Goal: Task Accomplishment & Management: Use online tool/utility

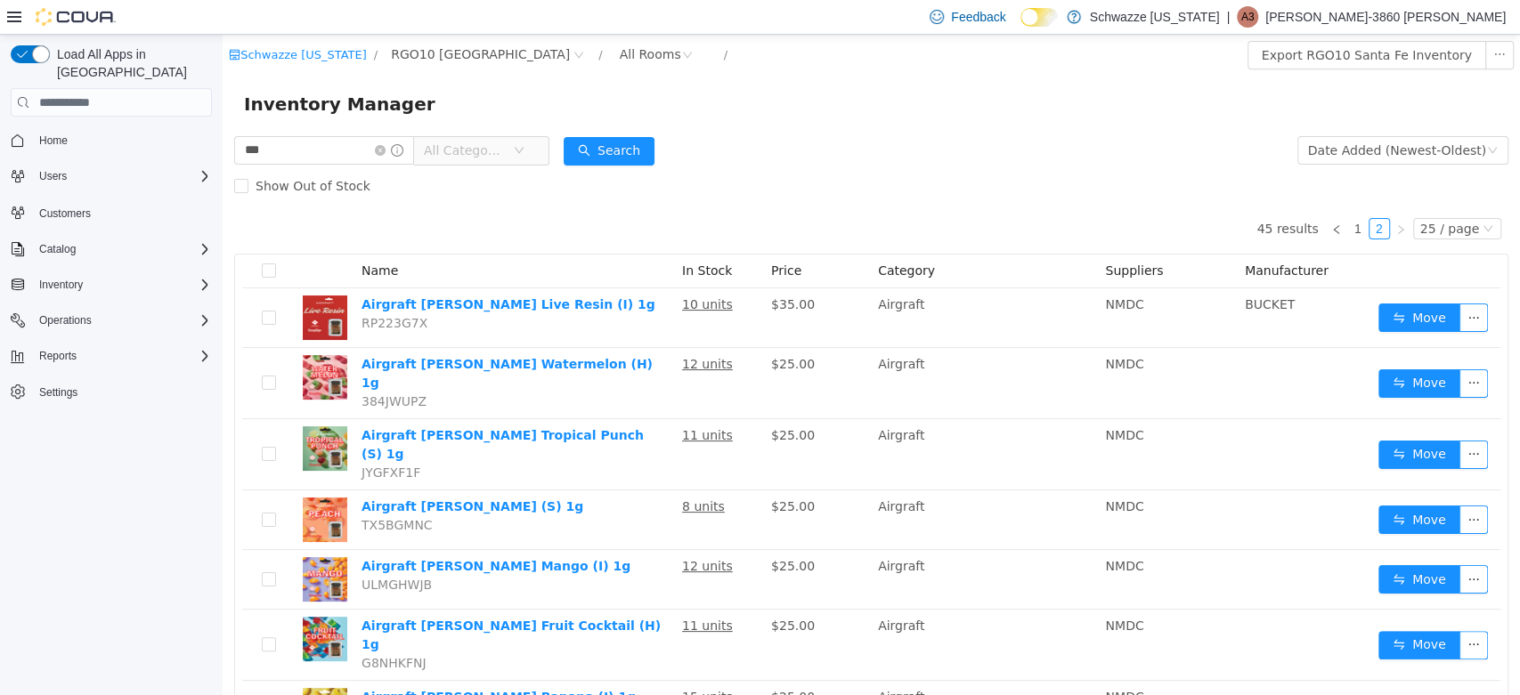
scroll to position [697, 0]
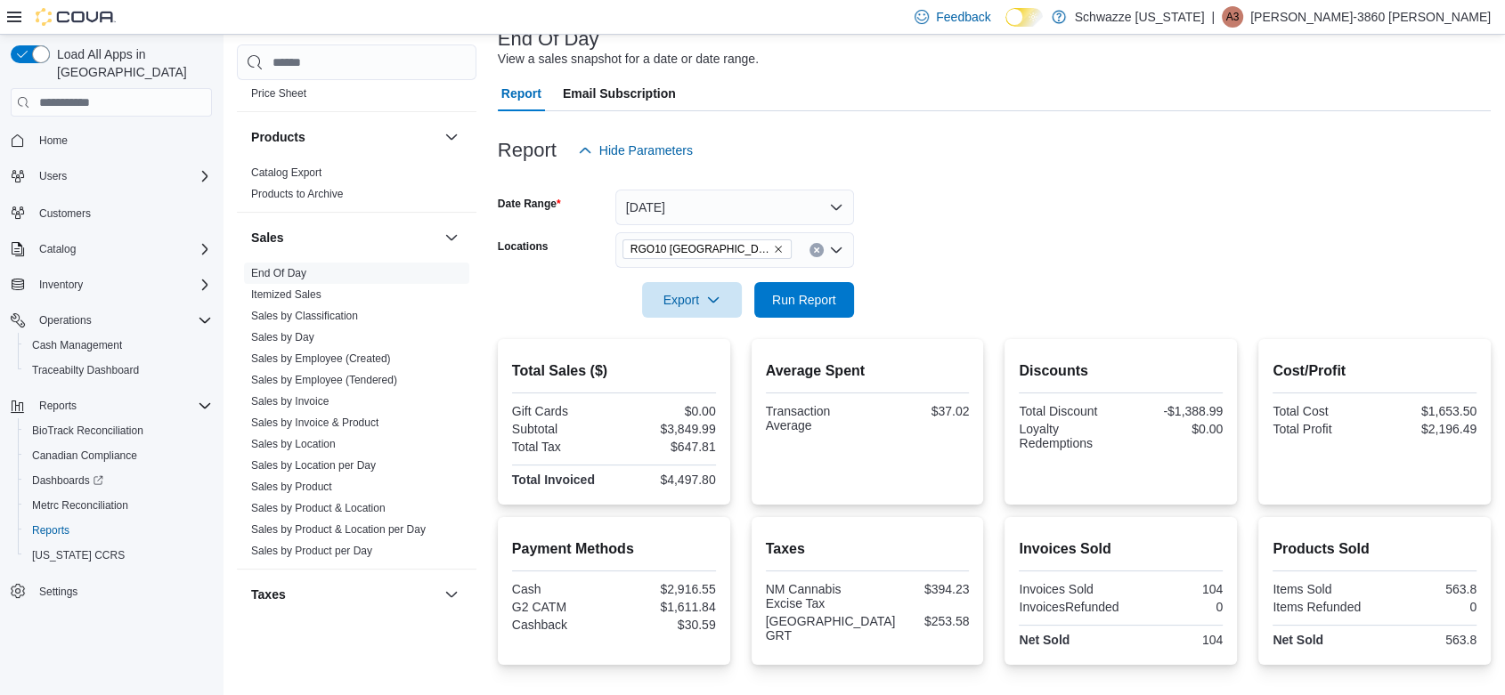
scroll to position [1111, 0]
click at [310, 434] on span "Sales by Location" at bounding box center [293, 441] width 85 height 14
click at [306, 437] on link "Sales by Location" at bounding box center [293, 441] width 85 height 12
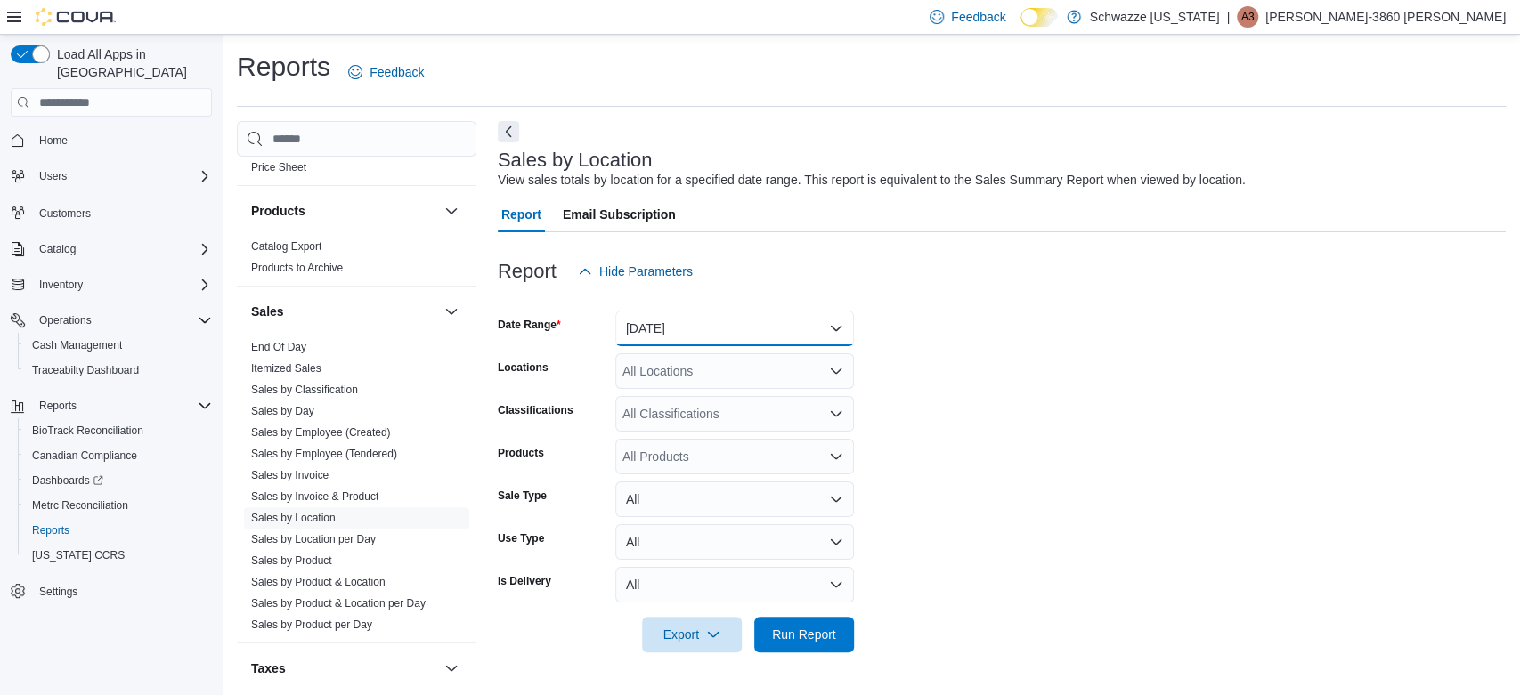
click at [665, 317] on button "Yesterday" at bounding box center [734, 329] width 239 height 36
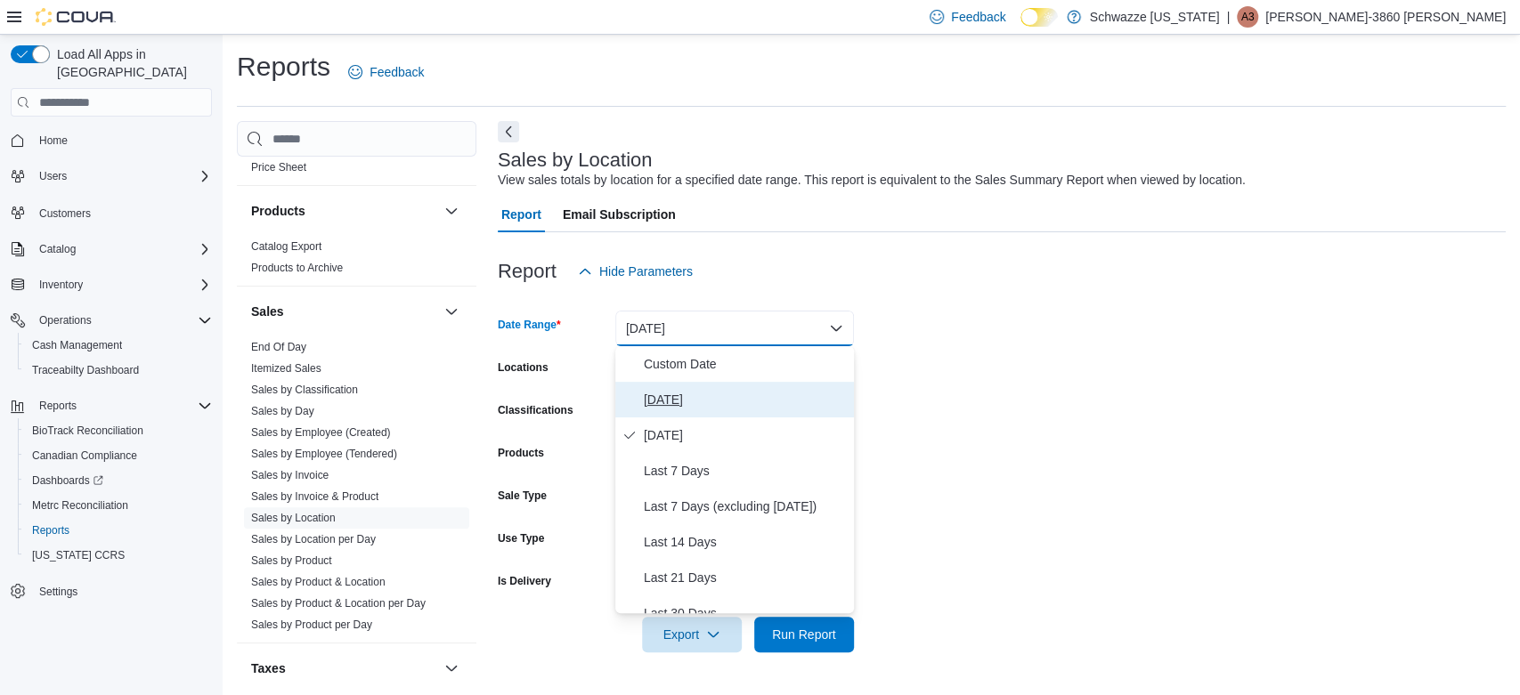
click at [692, 412] on button "Today" at bounding box center [734, 400] width 239 height 36
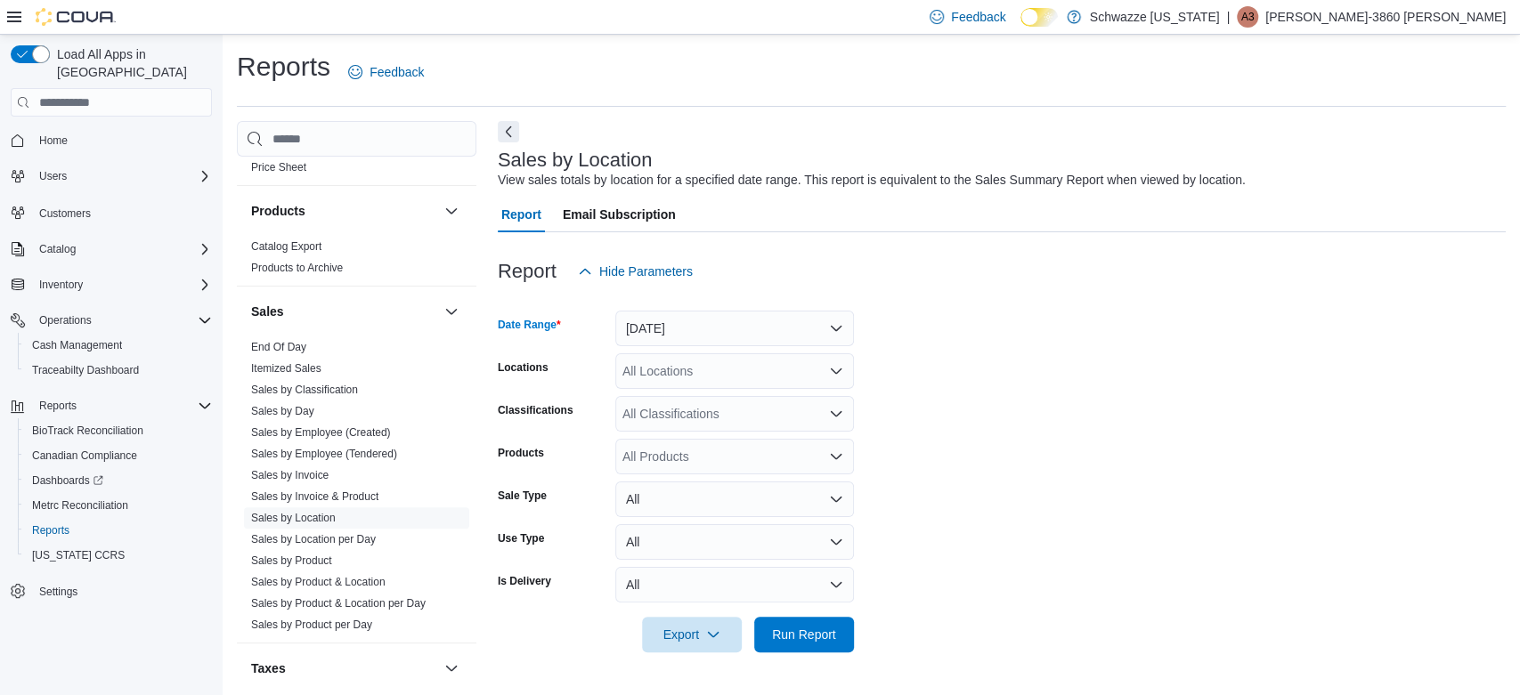
click at [698, 381] on div "All Locations" at bounding box center [734, 371] width 239 height 36
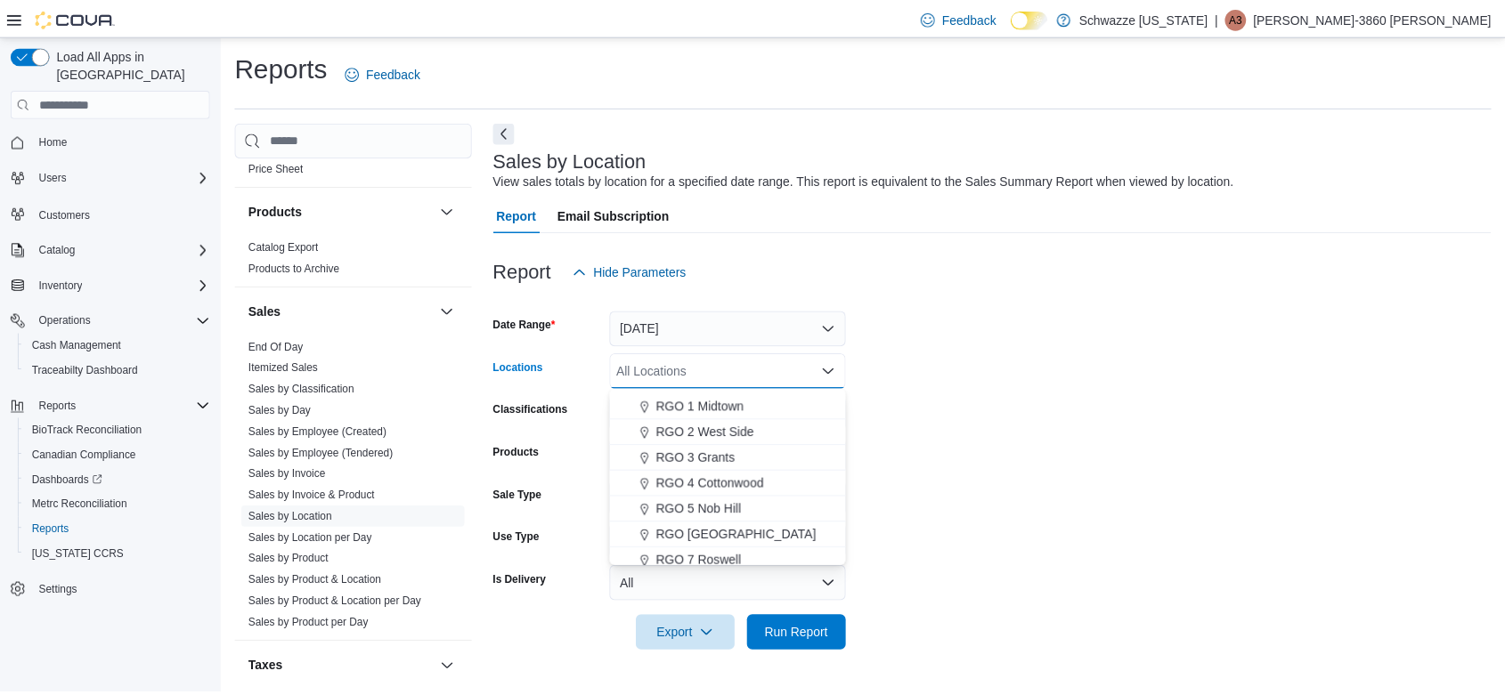
scroll to position [545, 0]
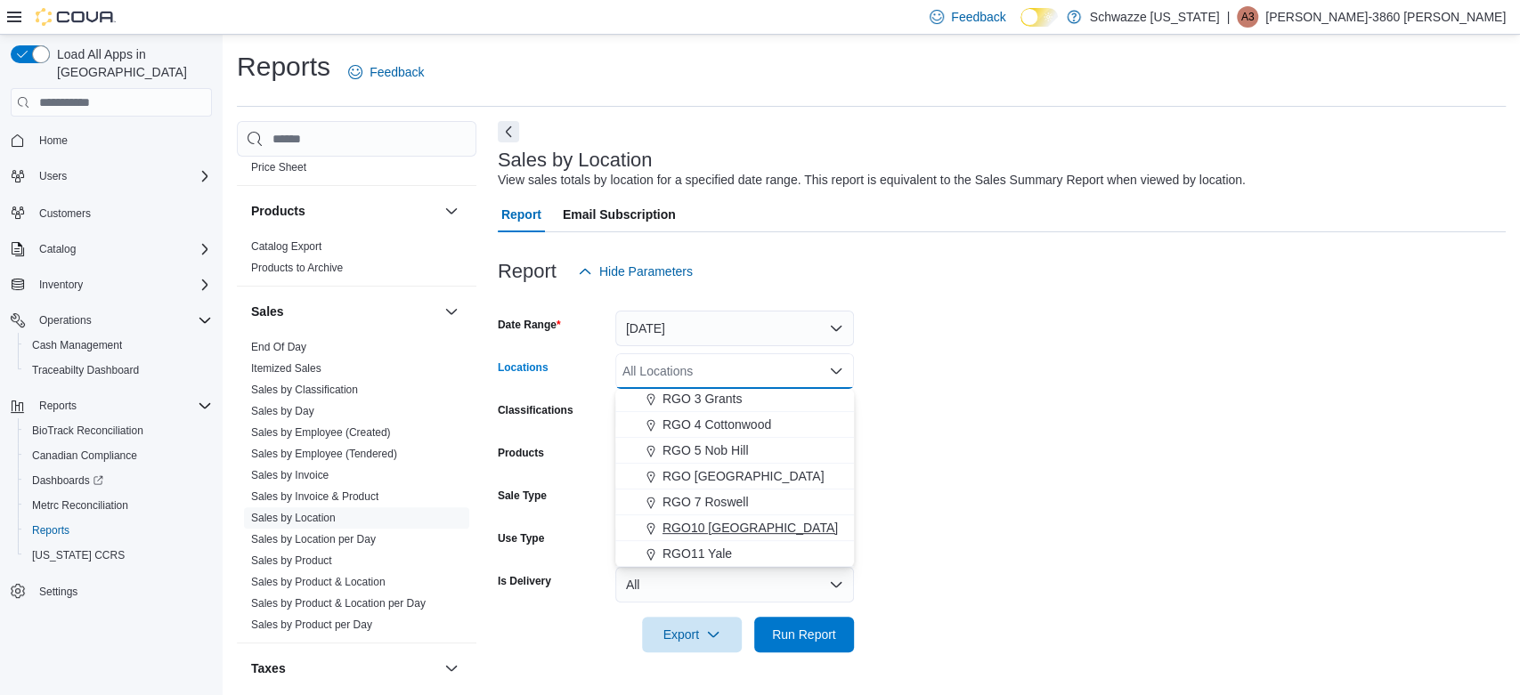
click at [730, 524] on span "RGO10 [GEOGRAPHIC_DATA]" at bounding box center [749, 528] width 175 height 18
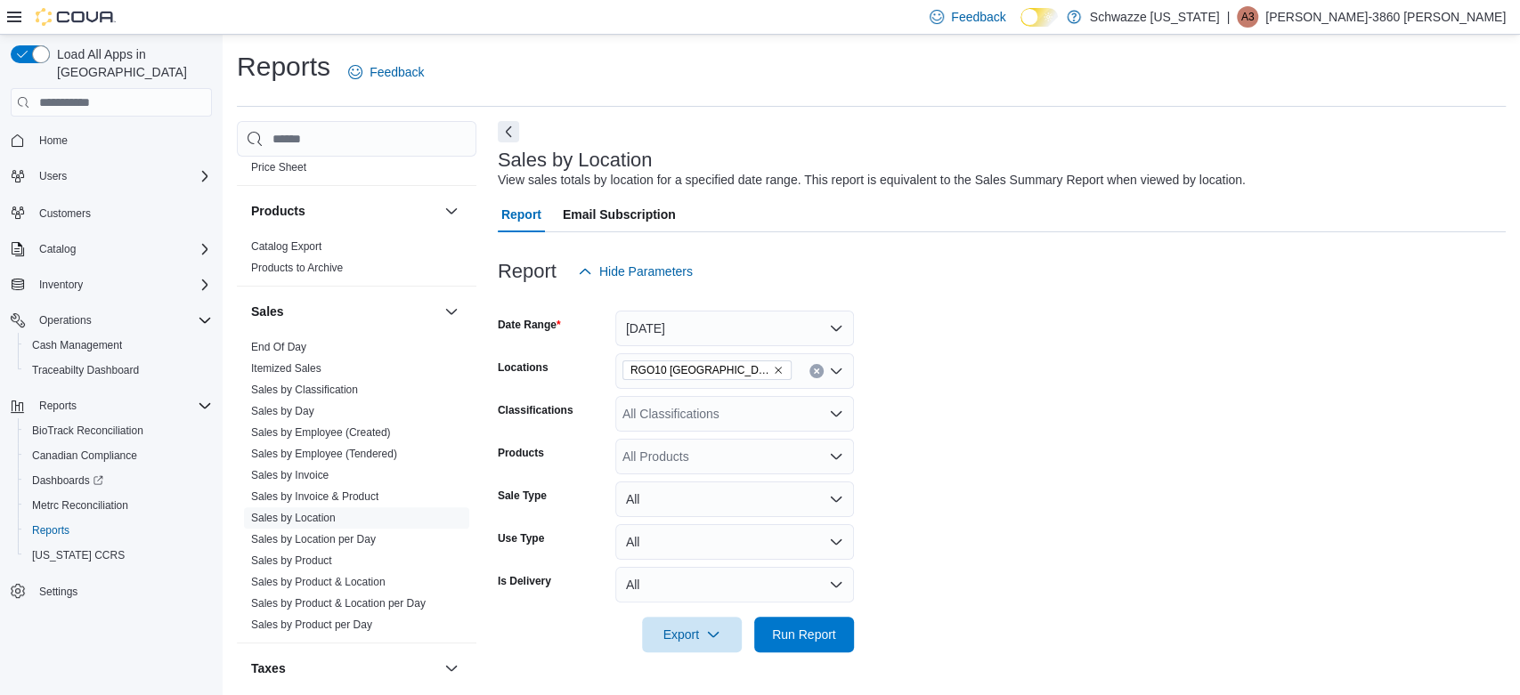
click at [937, 493] on form "Date Range Today Locations RGO10 Santa Fe Classifications All Classifications P…" at bounding box center [1002, 470] width 1008 height 363
click at [826, 632] on span "Run Report" at bounding box center [804, 634] width 64 height 18
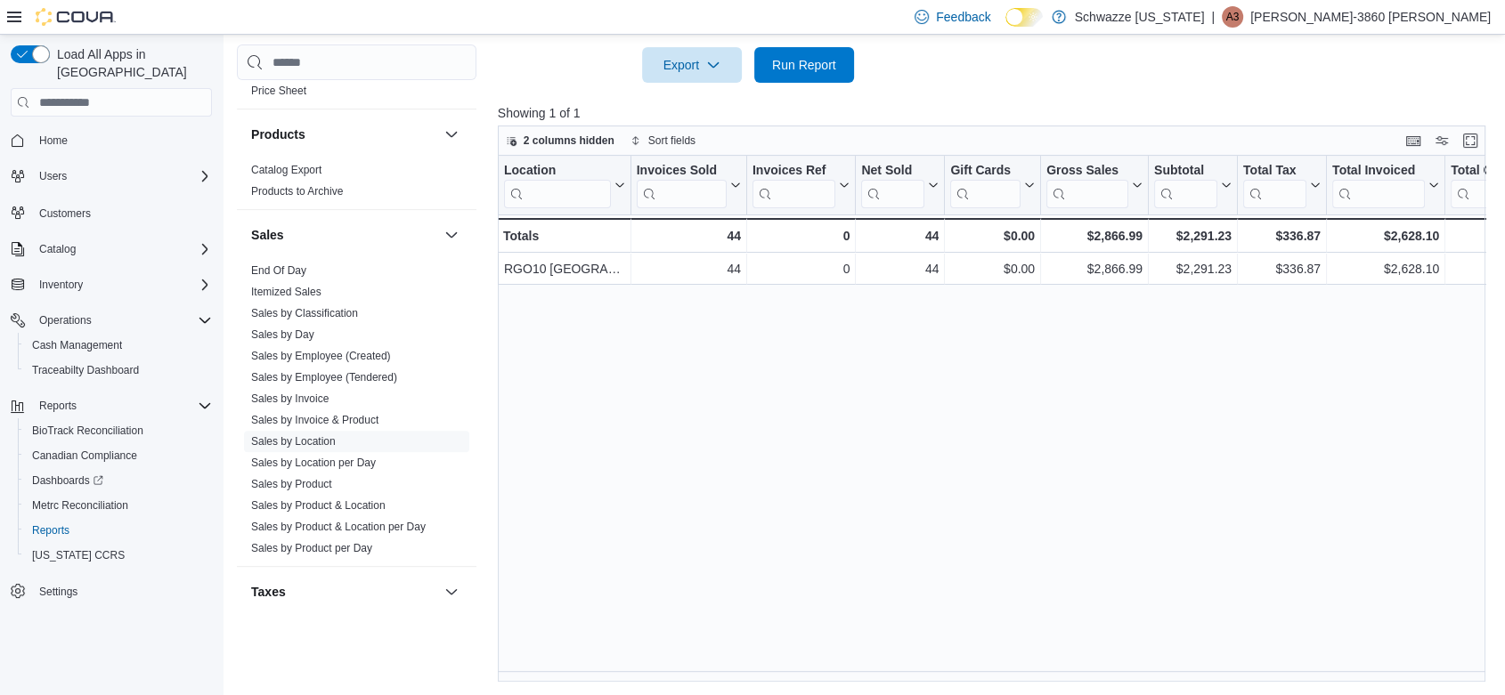
click at [1495, 689] on div "Reports Feedback Cash Management Cash Management Cash Out Details Compliance OC…" at bounding box center [866, 80] width 1286 height 1231
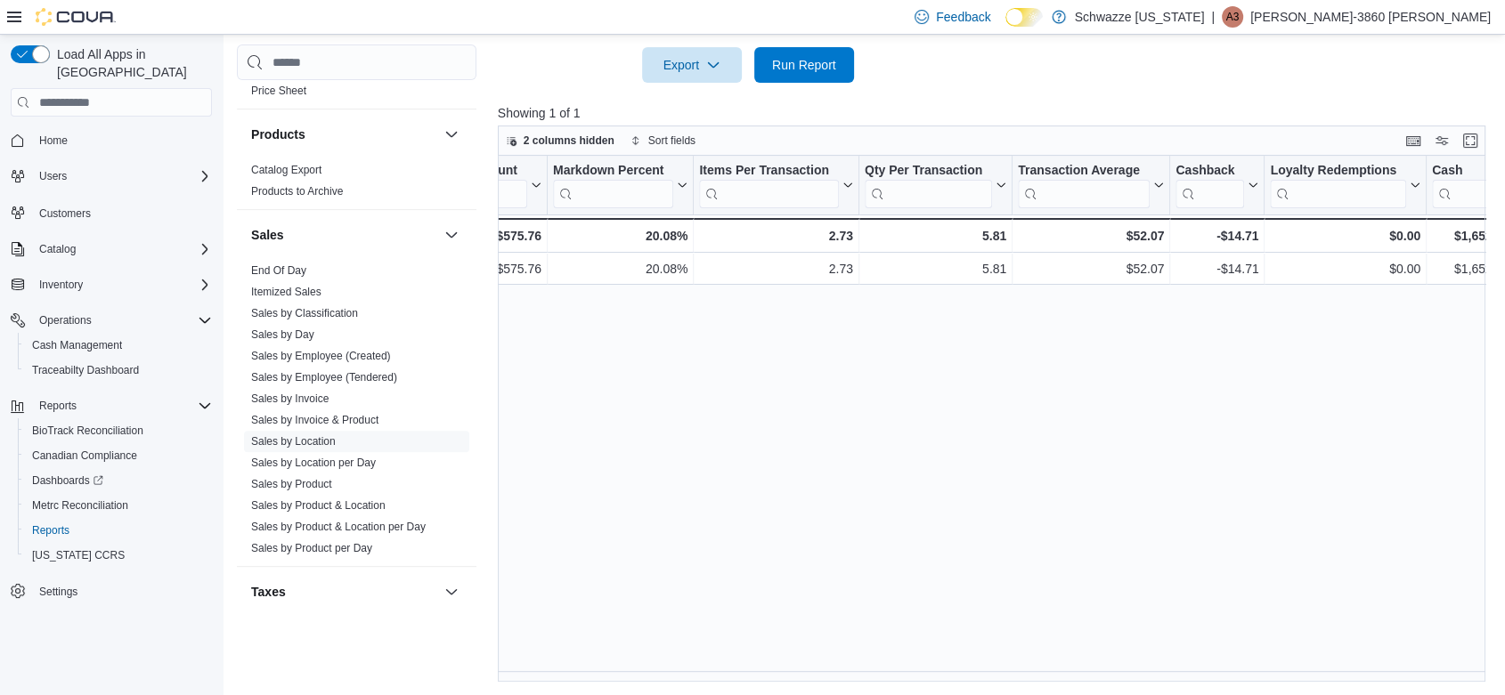
scroll to position [0, 1345]
click at [1394, 686] on div "Reports Feedback Cash Management Cash Management Cash Out Details Compliance OC…" at bounding box center [866, 80] width 1286 height 1231
click at [1492, 681] on div "Location Click to view column header actions Invoices Sold Click to view column…" at bounding box center [997, 419] width 998 height 526
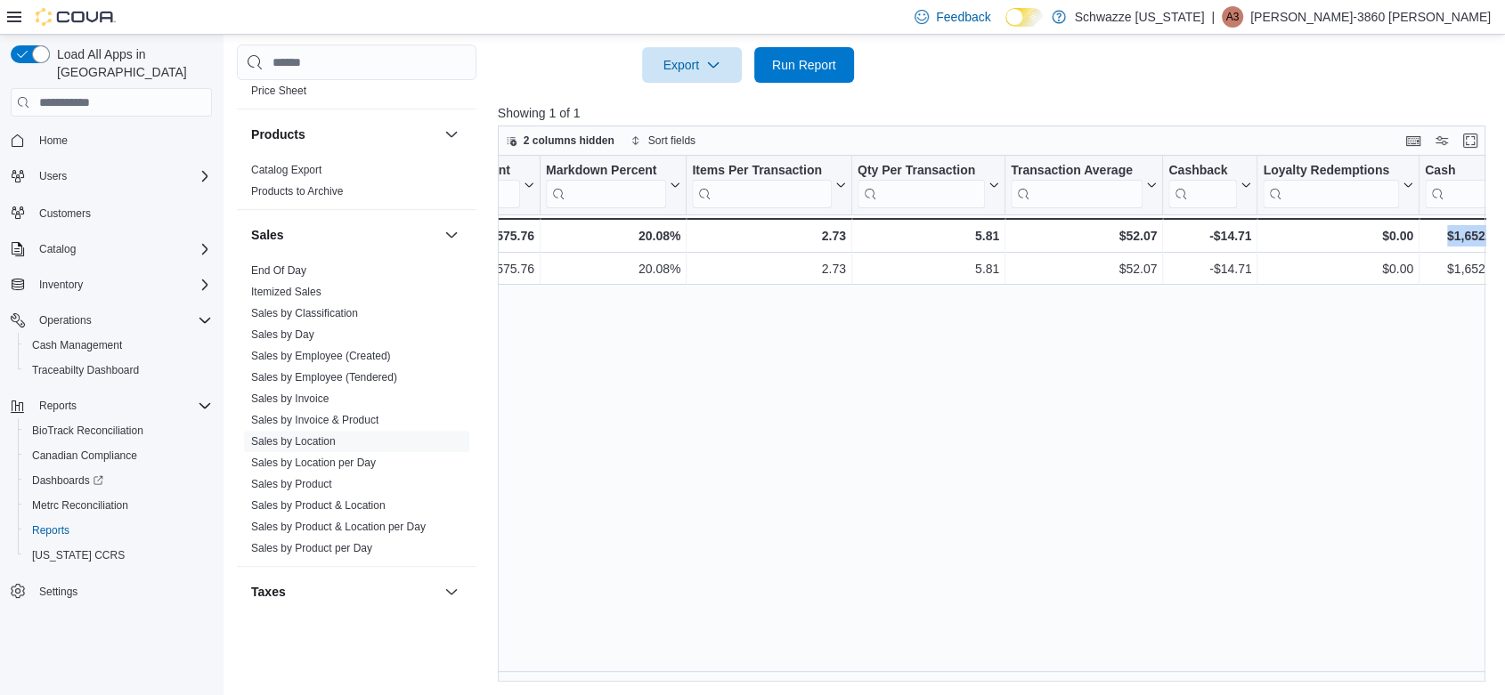
click at [1492, 681] on div "Location Click to view column header actions Invoices Sold Click to view column…" at bounding box center [997, 419] width 998 height 526
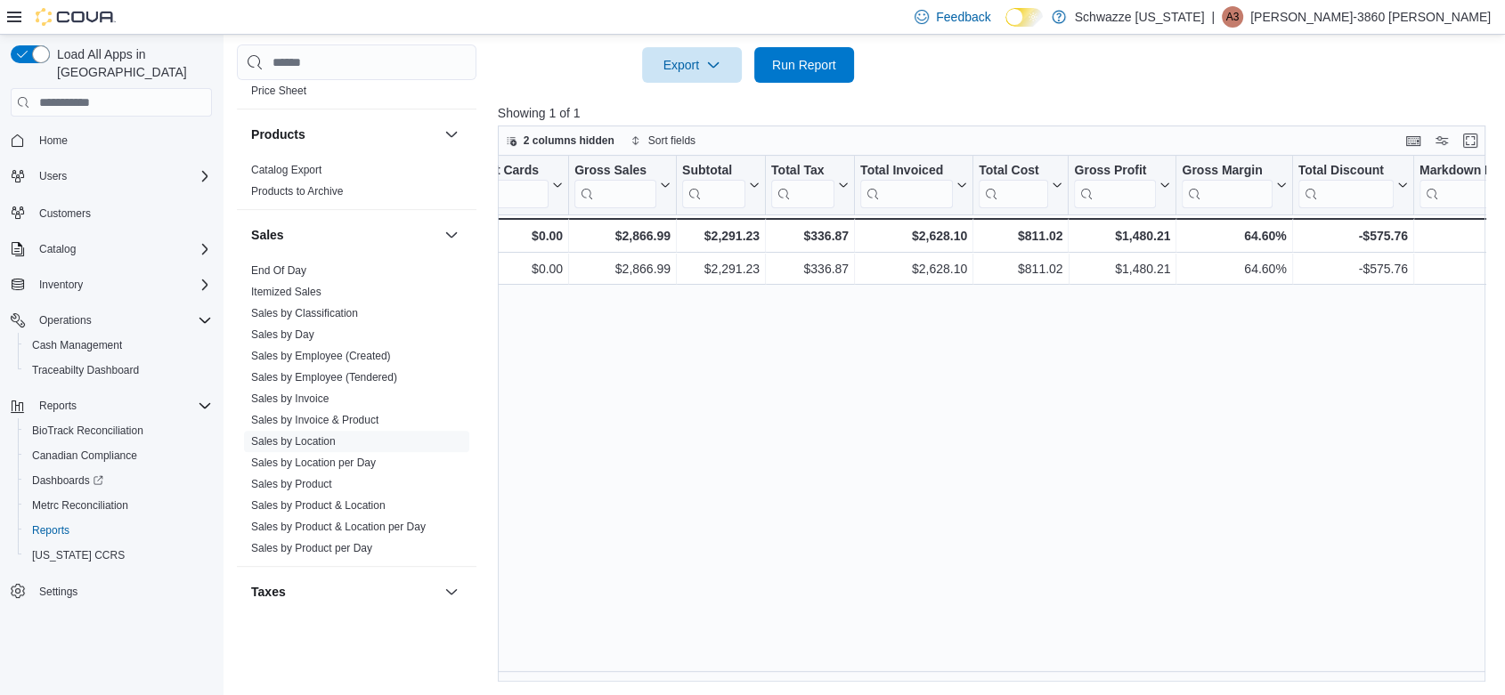
scroll to position [0, 0]
